Goal: Task Accomplishment & Management: Manage account settings

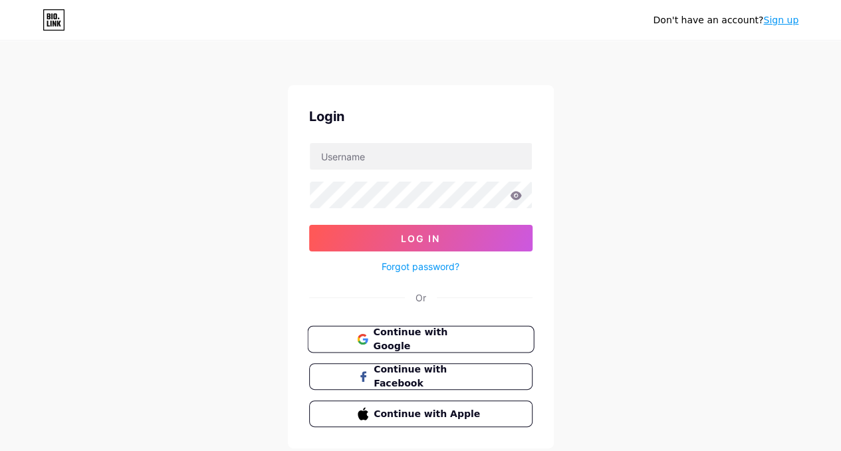
click at [394, 333] on span "Continue with Google" at bounding box center [428, 339] width 111 height 29
click at [359, 156] on input "text" at bounding box center [421, 156] width 222 height 27
click at [352, 158] on input "text" at bounding box center [421, 156] width 222 height 27
type input "inf"
click at [360, 337] on icon at bounding box center [362, 339] width 11 height 11
